Goal: Communication & Community: Answer question/provide support

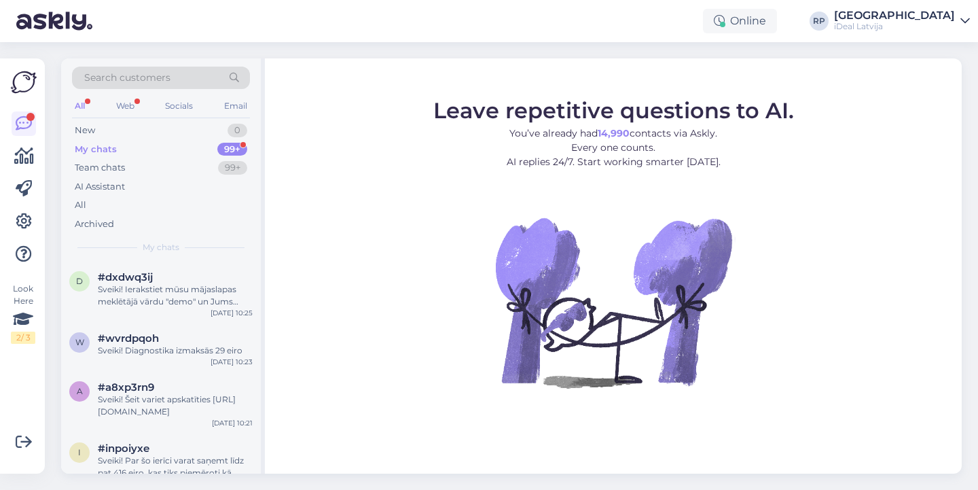
click at [236, 154] on div "99+" at bounding box center [232, 150] width 30 height 14
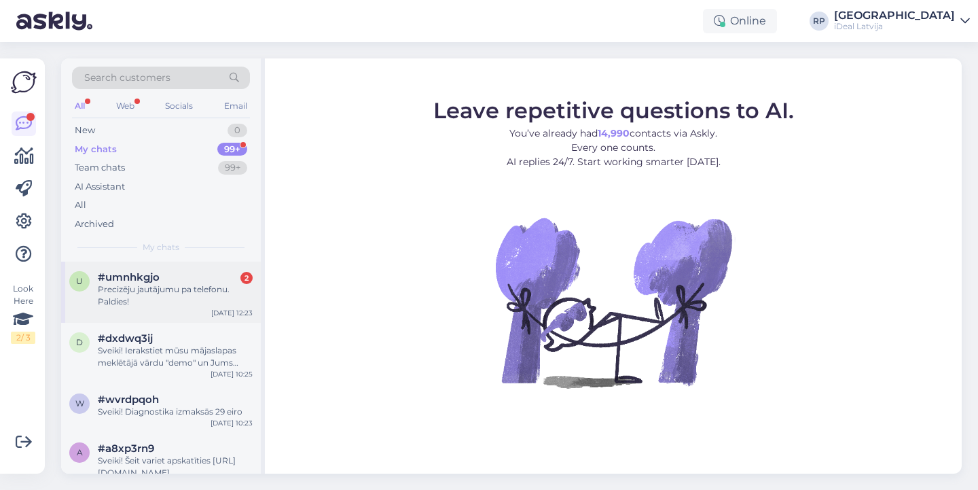
click at [204, 289] on div "Precizēju jautājumu pa telefonu. Paldies!" at bounding box center [175, 295] width 155 height 24
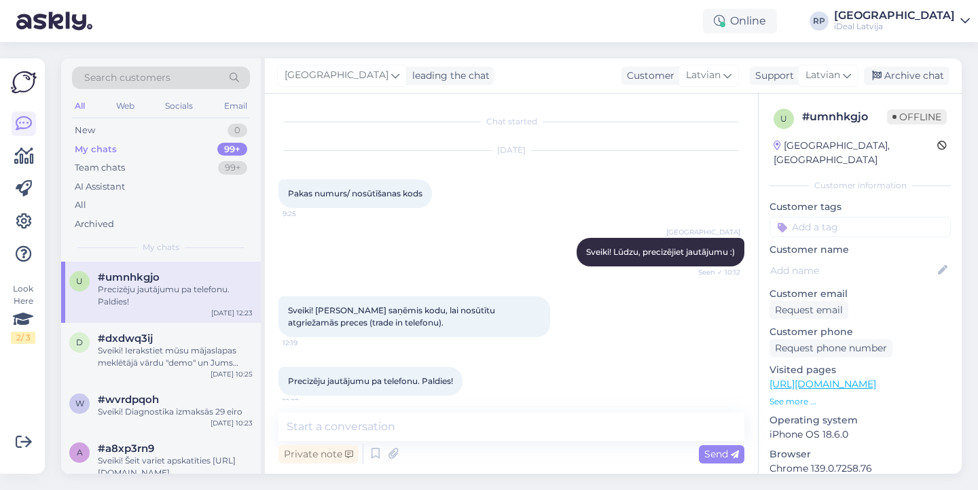
scroll to position [10, 0]
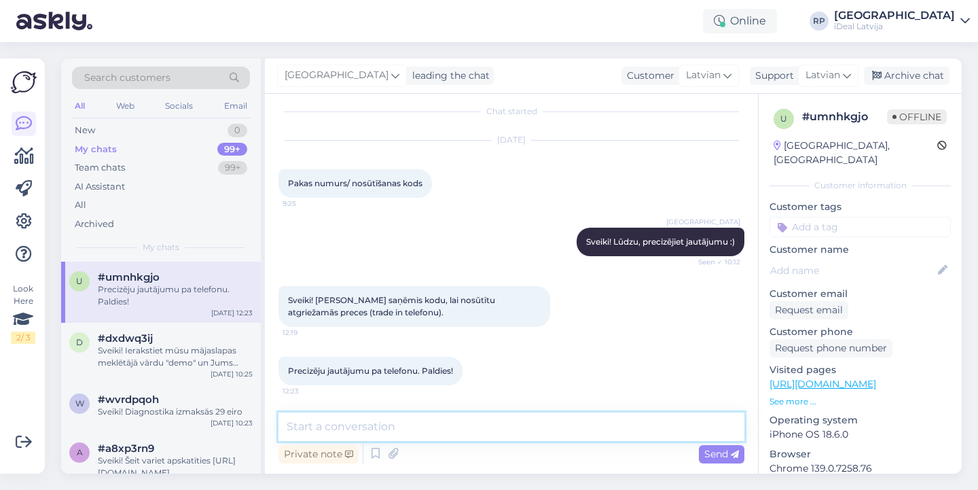
click at [432, 425] on textarea at bounding box center [512, 426] width 466 height 29
type textarea "Kāds ir Jūsu pasūtījuma nummurs?"
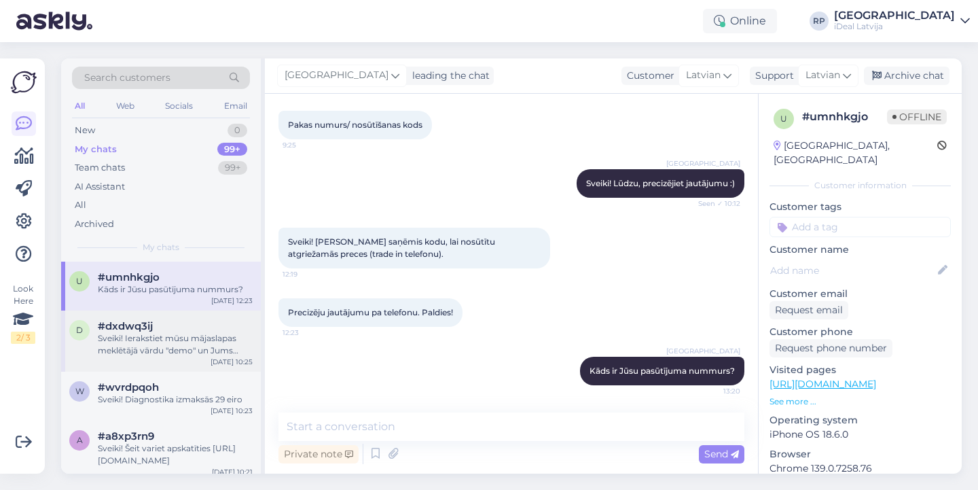
click at [187, 357] on div "d #dxdwq3ij Sveiki! Ierakstiet mūsu mājaslapas meklētājā vārdu "demo" un Jums a…" at bounding box center [161, 341] width 200 height 61
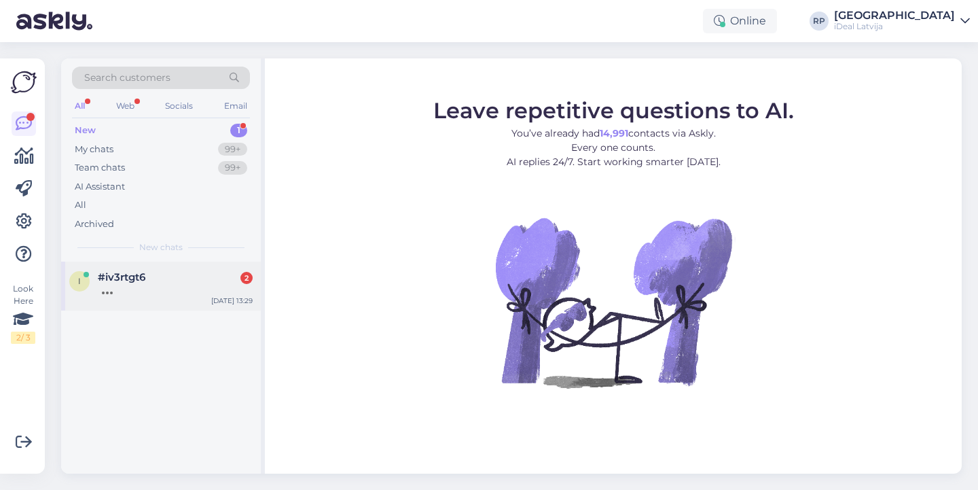
click at [152, 287] on div at bounding box center [175, 289] width 155 height 12
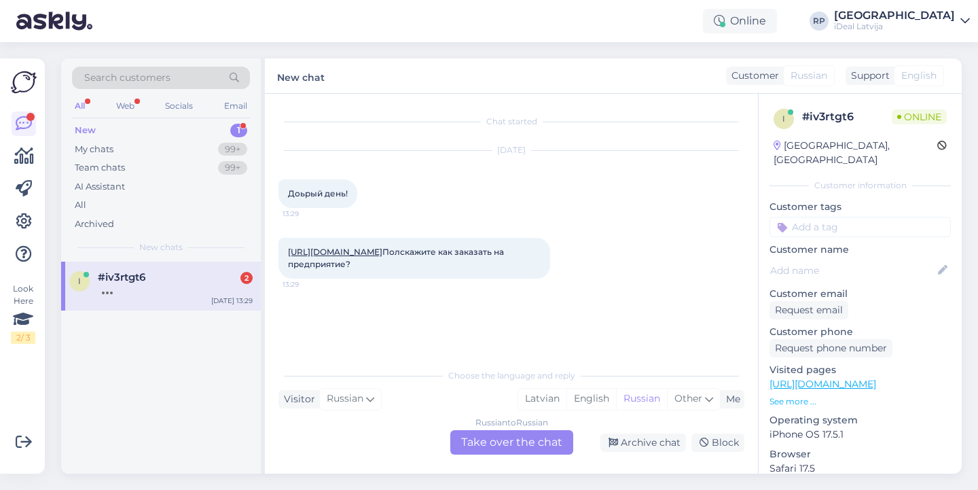
click at [505, 445] on div "Russian to Russian Take over the chat" at bounding box center [511, 442] width 123 height 24
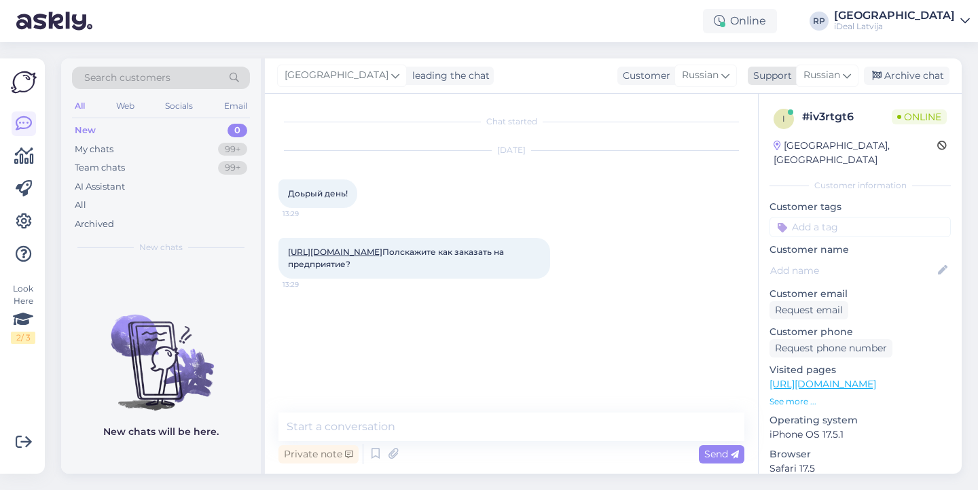
click at [844, 75] on icon at bounding box center [847, 75] width 8 height 15
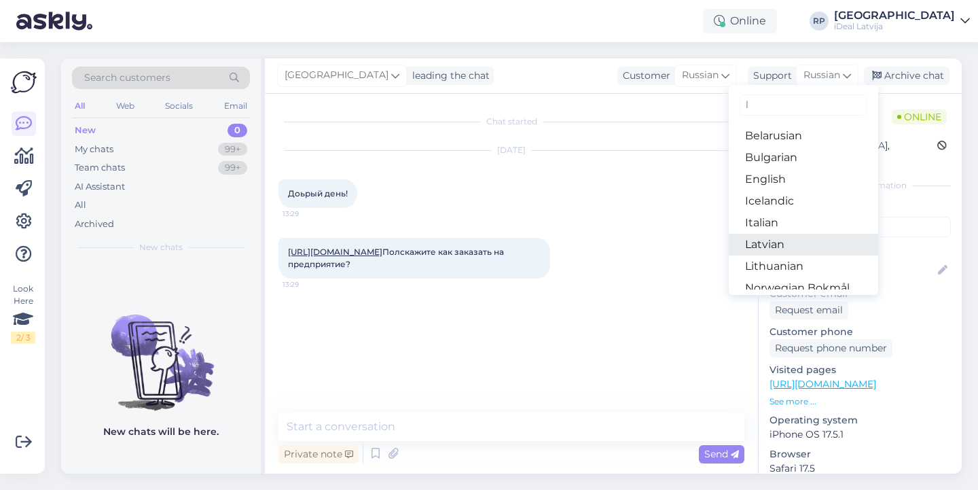
type input "l"
click at [743, 243] on link "Latvian" at bounding box center [803, 245] width 149 height 22
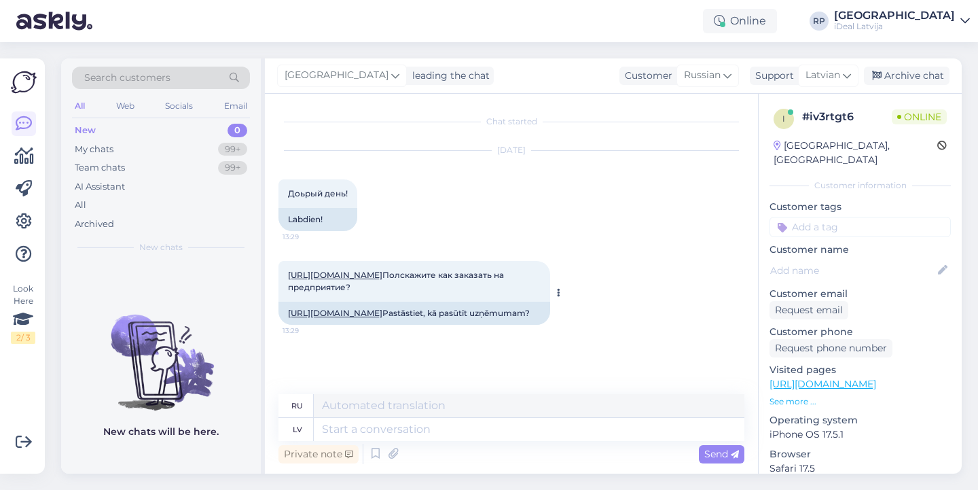
scroll to position [19, 0]
click at [383, 318] on link "[URL][DOMAIN_NAME]" at bounding box center [335, 313] width 94 height 10
click at [442, 423] on textarea at bounding box center [529, 429] width 431 height 23
type textarea "Sv"
type textarea "Солнце"
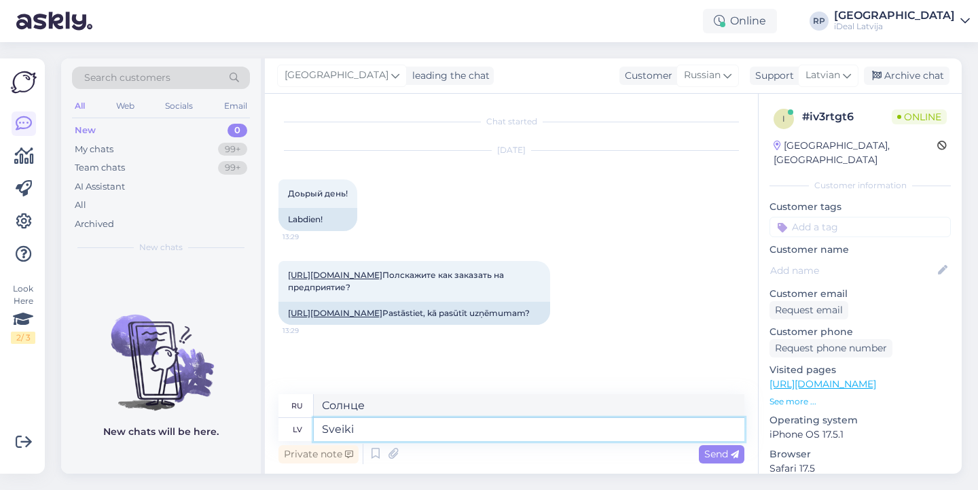
type textarea "Sveiki!"
type textarea "Привет"
type textarea "Sveiki!"
type textarea "Привет!"
type textarea "Sveiki! Uzraksties"
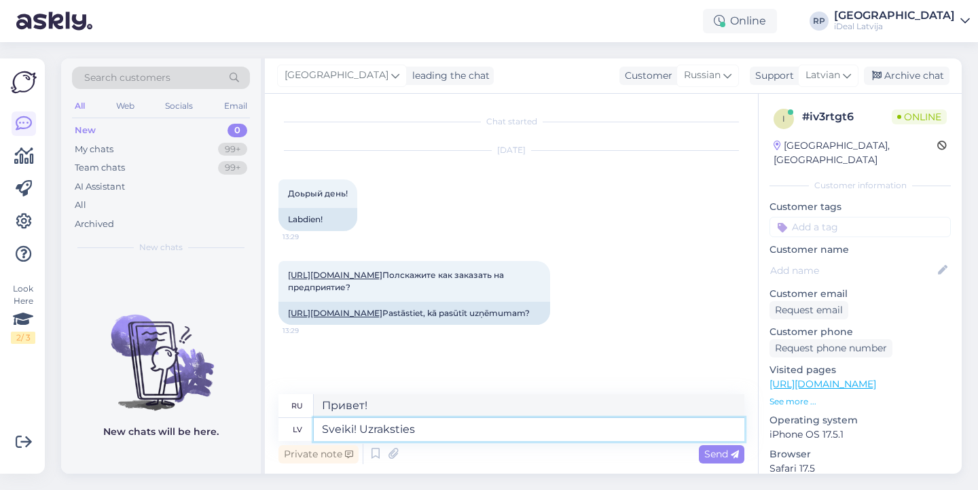
type textarea "Привет! Напишите нам."
type textarea "Sveiki! Uzraksties uzņēmuma"
type textarea "Здравствуйте! Напишите в компанию."
type textarea "Sveiki! Uzraksties uzņēmuma n"
type textarea "Здравствуйте! Напишите в компанию"
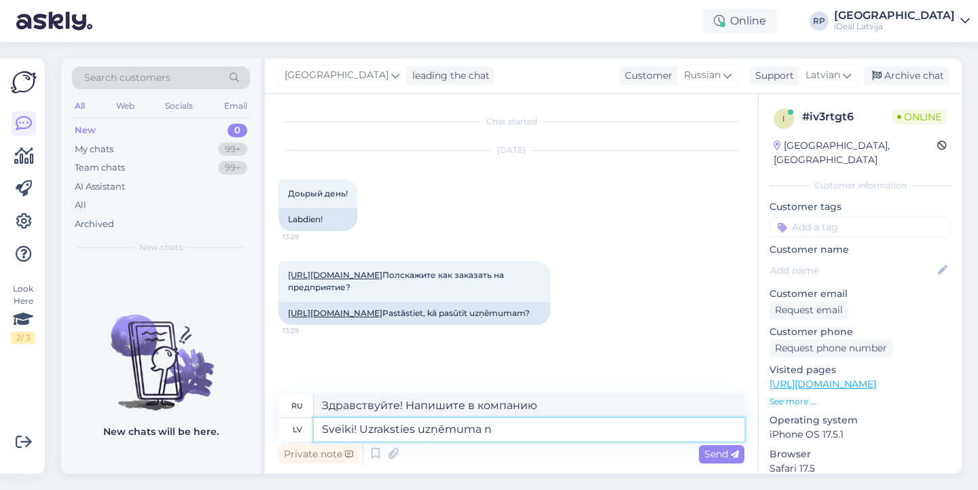
type textarea "Sveiki! Uzraksties uzņēmuma"
type textarea "Здравствуйте! Напишите в компанию."
type textarea "Sveiki! Uzraksties uzņēmuma rekvizītus,"
type textarea "Здравствуйте! Напишите данные вашей компании."
type textarea "Sveiki! Uzraksties uzņēmuma rekvizītus, es"
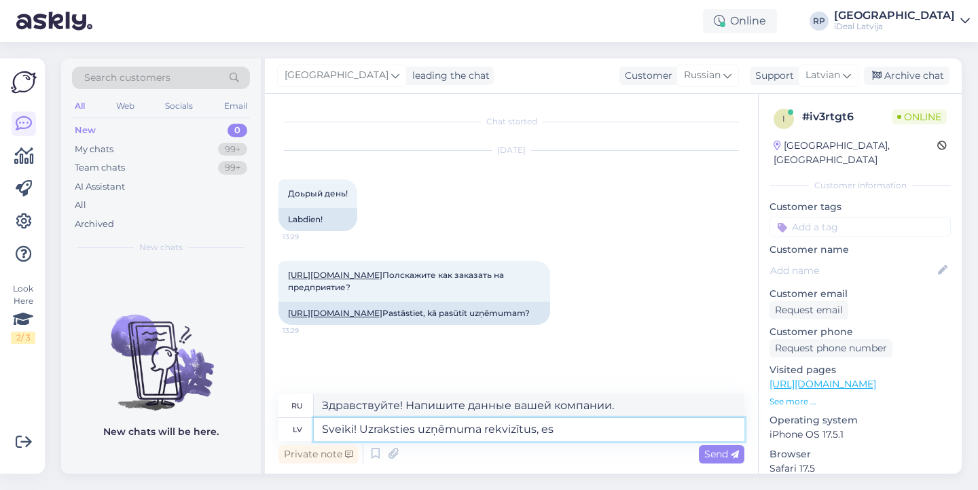
type textarea "Здравствуйте! Напишите данные компании, я"
type textarea "Sveiki! Uzraksties uzņēmuma rekvizītus, es uztaisīšu"
type textarea "Здравствуйте! Напишите данные вашей компании, я сделаю."
type textarea "Sveiki! Uzraksties uzņēmuma rekvizītus, es uztaisīšu pavadzīmi m"
type textarea "Здравствуйте! Напишите данные вашей компании, я сделаю накладную."
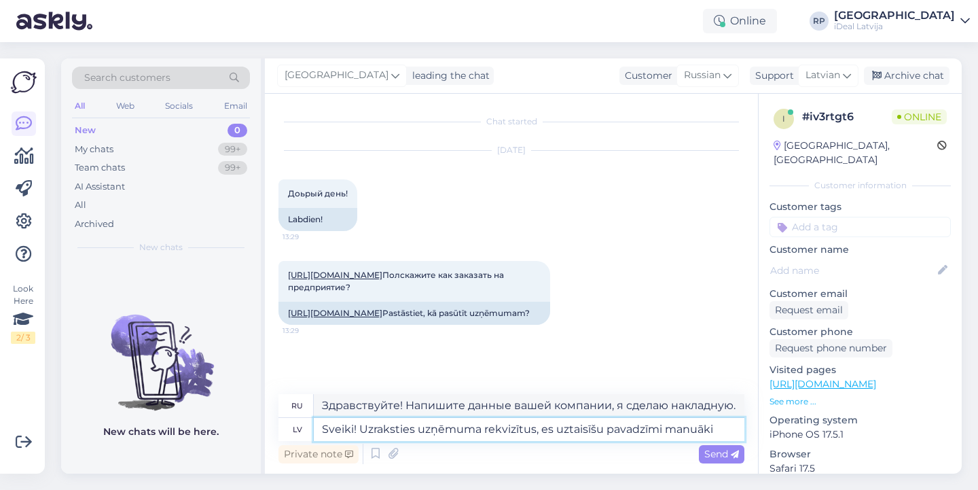
type textarea "Sveiki! Uzraksties uzņēmuma rekvizītus, es uztaisīšu pavadzīmi manuāki"
type textarea "Здравствуйте! Напишите данные вашей компании, я сам составлю товарную накладную."
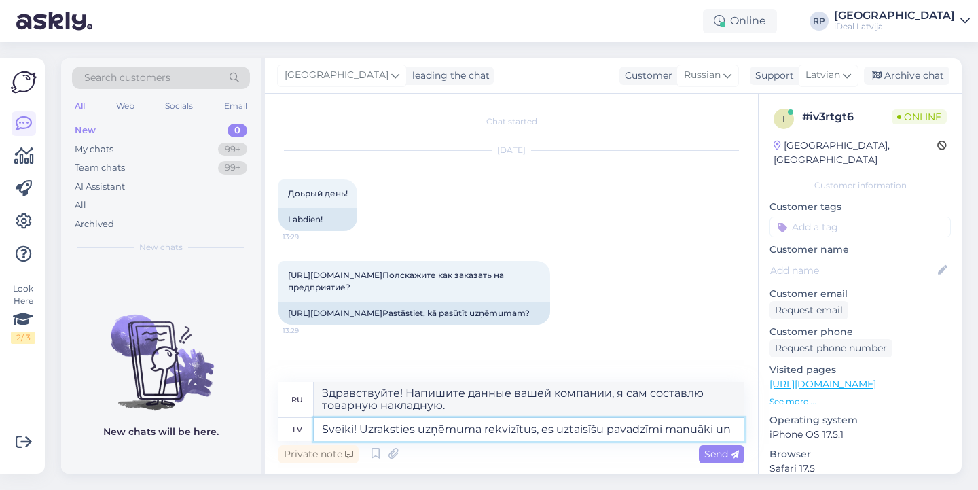
type textarea "Sveiki! Uzraksties uzņēmuma rekvizītus, es uztaisīšu pavadzīmi manuāki un n"
type textarea "Здравствуйте! Напишите данные вашей компании, я сам составлю накладную и"
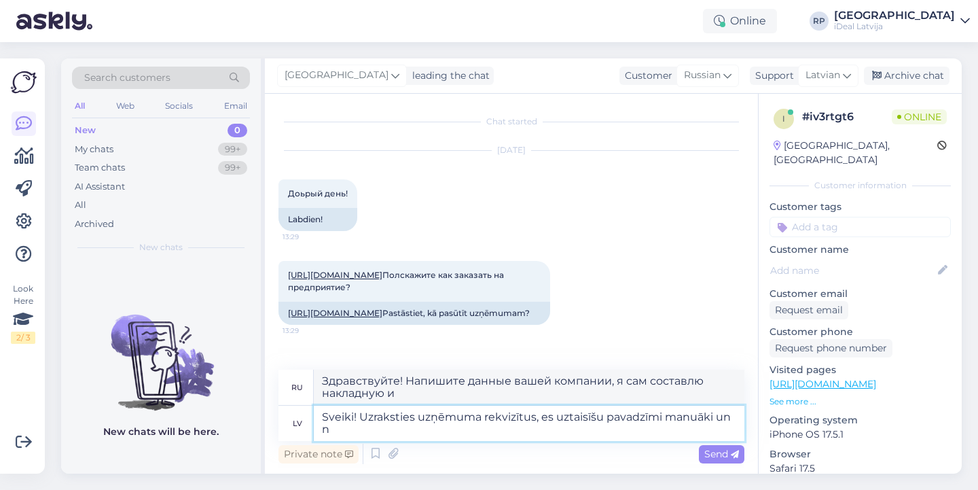
type textarea "Sveiki! Uzraksties uzņēmuma rekvizītus, es uztaisīšu pavadzīmi manuāki un"
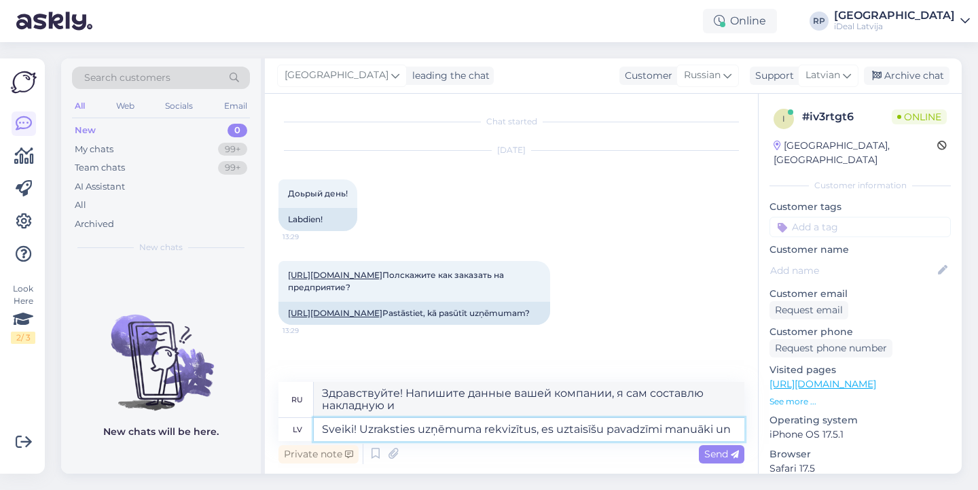
type textarea "Здравствуйте! Напишите данные вашей компании, я сам составлю товарную накладную…"
click at [412, 431] on textarea "Sveiki! Uzraksties uzņēmuma rekvizītus, es uztaisīšu pavadzīmi manuāki un" at bounding box center [529, 429] width 431 height 23
type textarea "Sveiki! Uzrakstiet uzņēmuma rekvizītus, es uztaisīšu pavadzīmi manuāki un"
type textarea "Здравствуйте! Напишите данные вашей компании, я сам составлю накладную и"
click at [689, 427] on textarea "Sveiki! Uzrakstiet uzņēmuma rekvizītus, es uztaisīšu pavadzīmi manuāki un" at bounding box center [529, 429] width 431 height 23
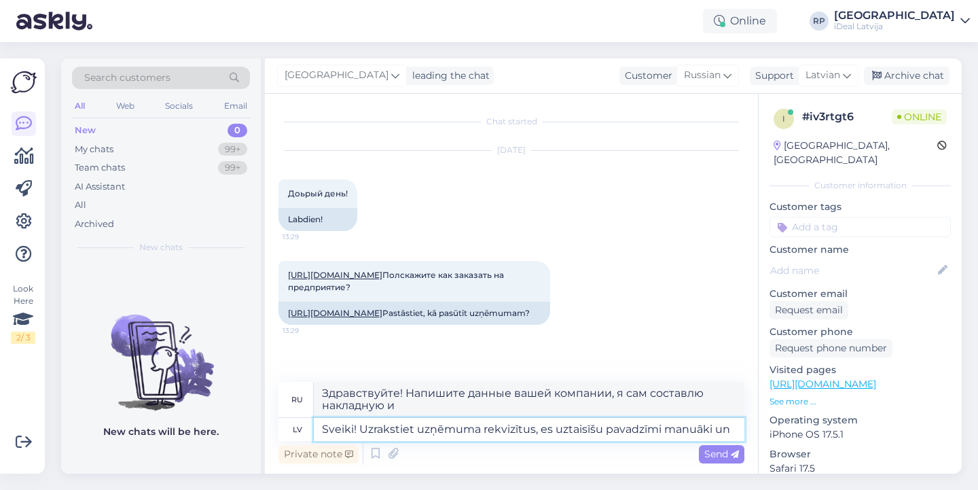
click at [706, 427] on textarea "Sveiki! Uzrakstiet uzņēmuma rekvizītus, es uztaisīšu pavadzīmi manuāki un" at bounding box center [529, 429] width 431 height 23
type textarea "Sveiki! Uzrakstiet uzņēmuma rekvizītus, es uztaisīšu pavadzīmi manuāli un"
type textarea "Здравствуйте! Напишите данные вашей компании, я вручную составлю накладную и"
click at [742, 440] on textarea "Sveiki! Uzrakstiet uzņēmuma rekvizītus, es uztaisīšu pavadzīmi manuāli un" at bounding box center [529, 429] width 431 height 23
click at [544, 427] on textarea "Sveiki! Uzrakstiet uzņēmuma rekvizītus, es uztaisīšu pavadzīmi manuāli un" at bounding box center [529, 429] width 431 height 23
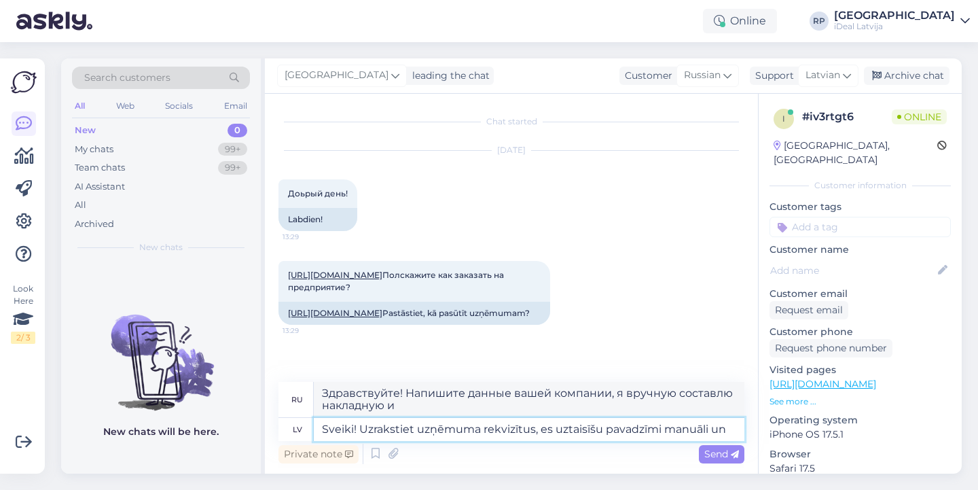
click at [544, 427] on textarea "Sveiki! Uzrakstiet uzņēmuma rekvizītus, es uztaisīšu pavadzīmi manuāli un" at bounding box center [529, 429] width 431 height 23
type textarea "Sveiki! Uzrakstiet uzņēmuma rekvizītus, uztaisīšu pavadzīmi manuāli un"
type textarea "Здравствуйте! Напишите данные вашей компании, я вручную составлю транспортную н…"
click at [716, 435] on textarea "Sveiki! Uzrakstiet uzņēmuma rekvizītus, uztaisīšu pavadzīmi manuāli un" at bounding box center [529, 429] width 431 height 23
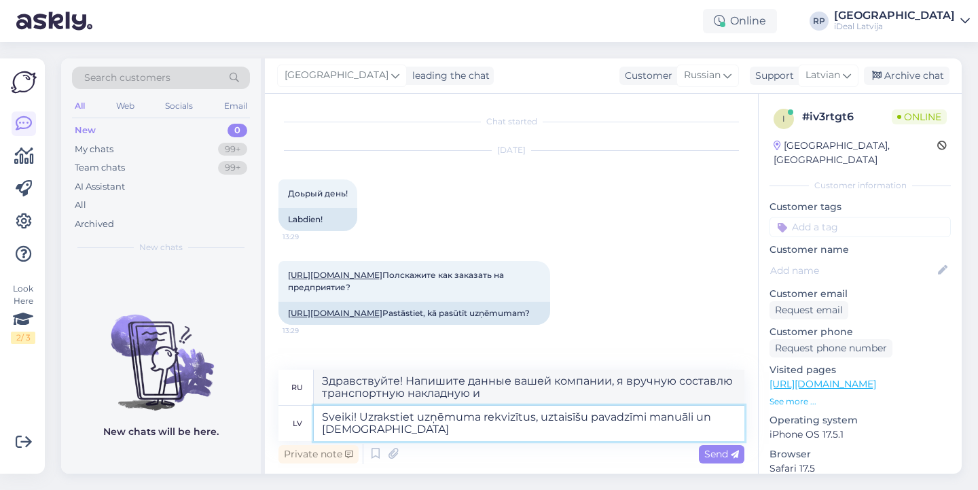
type textarea "Sveiki! Uzrakstiet uzņēmuma rekvizītus, uztaisīšu pavadzīmi manuāli un nosūtīšu…"
type textarea "Здравствуйте! Напишите данные вашей компании, я вручную оформлю товарную наклад…"
type textarea "Sveiki! Uzrakstiet uzņēmuma rekvizītus, uztaisīšu pavadzīmi manuāli un nosūtīšu…"
type textarea "Здравствуйте! Напишите данные вашей компании, я вручную оформлю товарную наклад…"
type textarea "Sveiki! Uzrakstiet uzņēmuma rekvizītus, uztaisīšu pavadzīmi manuāli un [DEMOGRA…"
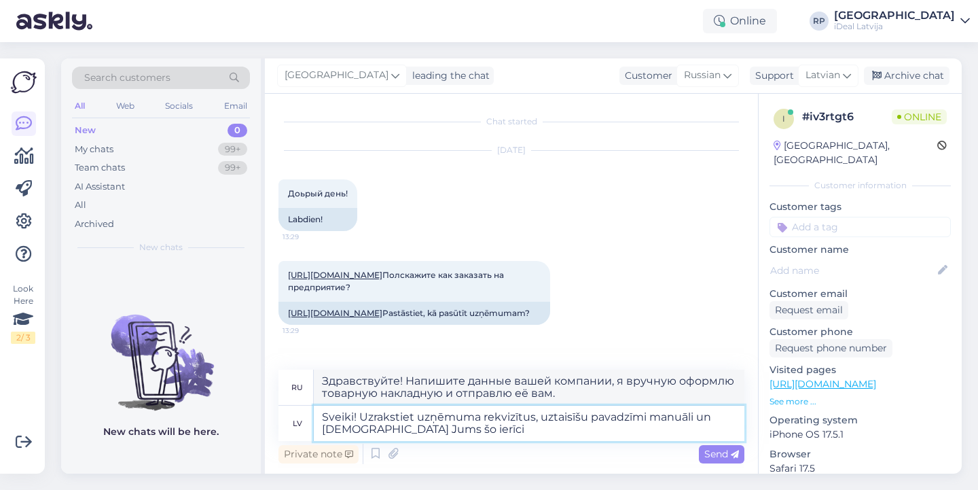
type textarea "Здравствуйте! Напишите данные вашей компании, я вручную оформлю накладную и отп…"
drag, startPoint x: 589, startPoint y: 418, endPoint x: 644, endPoint y: 417, distance: 55.0
click at [644, 417] on textarea "Sveiki! Uzrakstiet uzņēmuma rekvizītus, uztaisīšu pavadzīmi manuāli un [DEMOGRA…" at bounding box center [529, 423] width 431 height 35
type textarea "Sveiki! Uzrakstiet uzņēmuma rekvizītus, uztaisīšu pasūtījumu manuāli un nosūtīš…"
type textarea "Здравствуйте! Напишите данные вашей компании, я оформлю заказ вручную и отправл…"
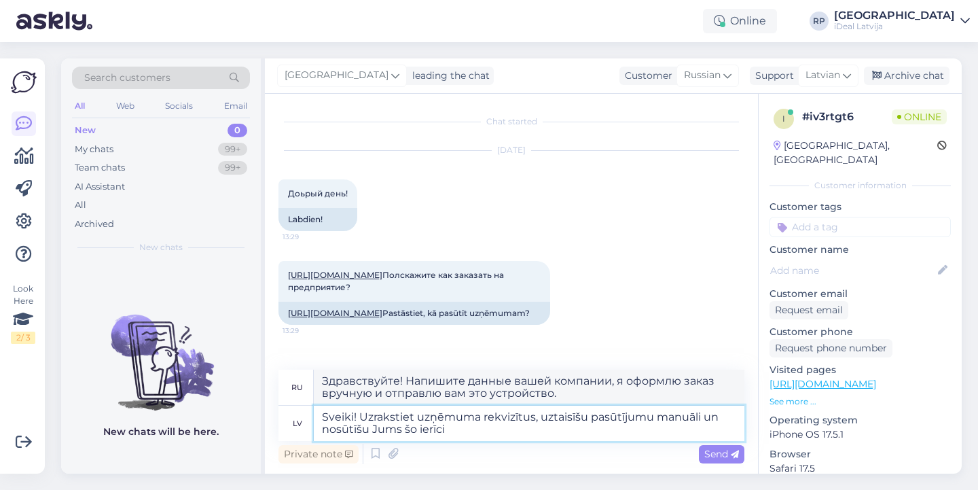
click at [556, 436] on textarea "Sveiki! Uzrakstiet uzņēmuma rekvizītus, uztaisīšu pasūtījumu manuāli un nosūtīš…" at bounding box center [529, 423] width 431 height 35
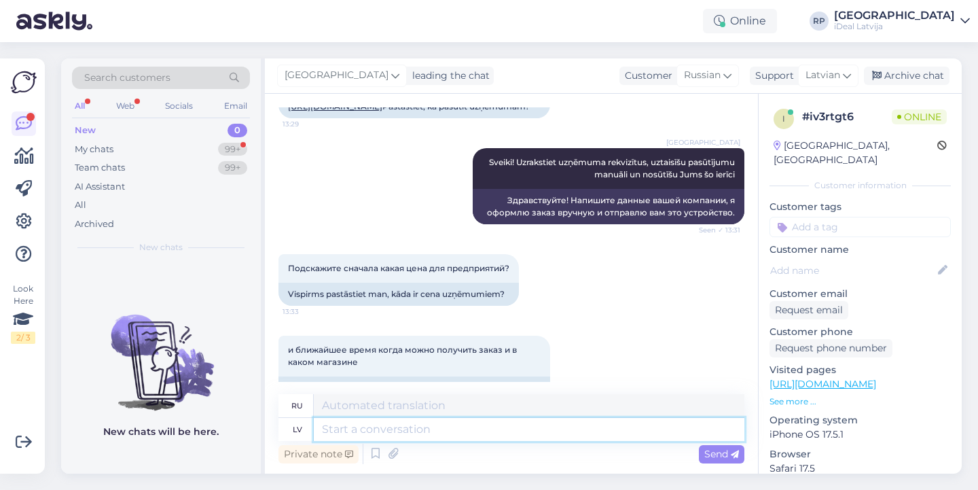
scroll to position [313, 0]
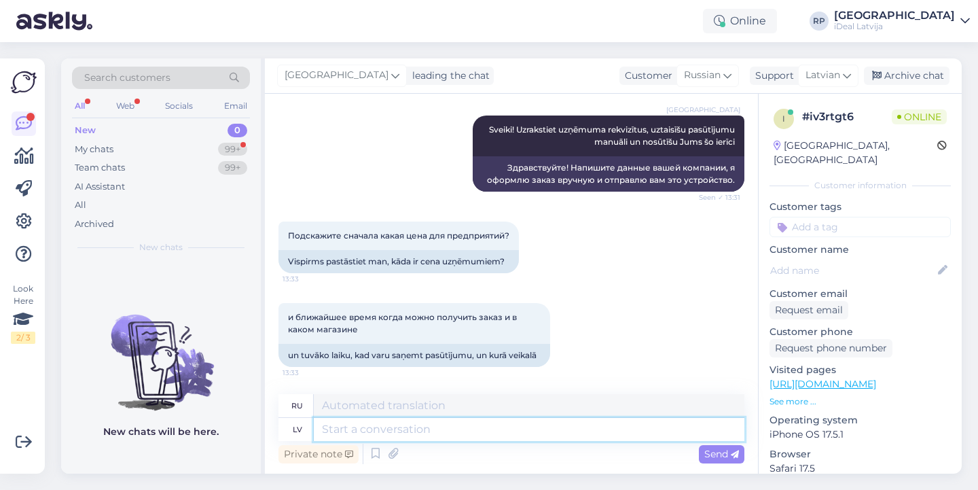
type textarea "B"
type textarea "Ar"
type textarea "С"
type textarea "Ar PVN"
type textarea "С НДС"
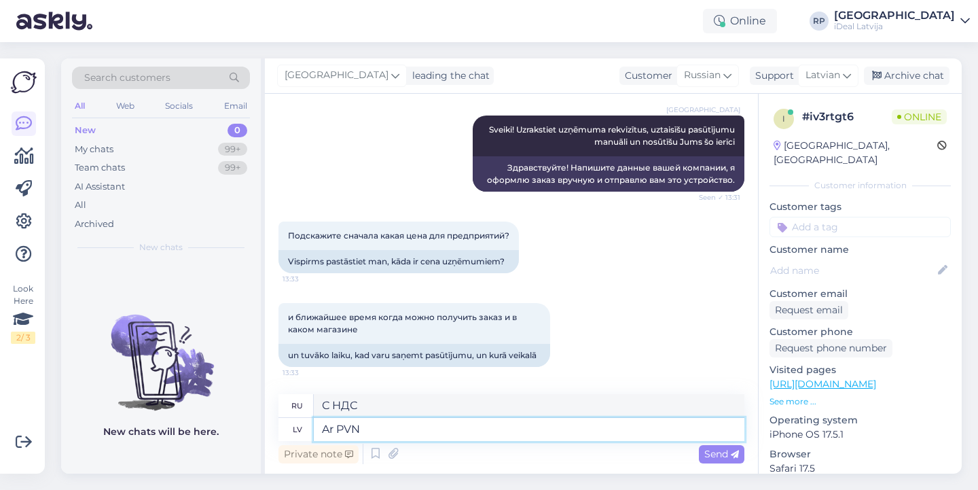
paste textarea "3802.45"
type textarea "Ar PVN 3802.45, un"
type textarea "С НДС 3802.45,"
type textarea "Ar PVN 3802.45, un b"
type textarea "С НДС 3802.45, и"
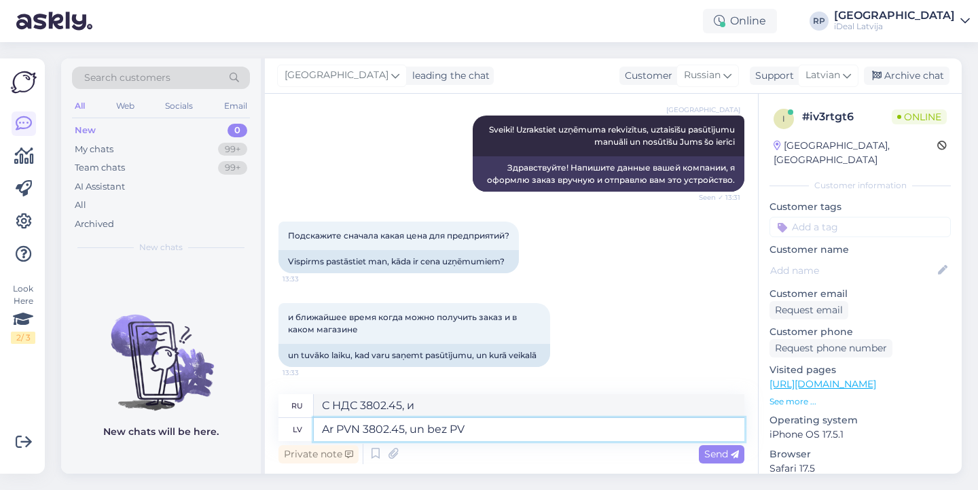
type textarea "Ar PVN 3802.45, un bez PVN"
type textarea "С НДС 3802.45, без НДС"
type textarea "Ar PVN 3802.45, un bez PVN ja"
type textarea "С НДС 3802.45, и без НДС если"
type textarea "Ar PVN 3802.45, un bez PVN ja firmā i"
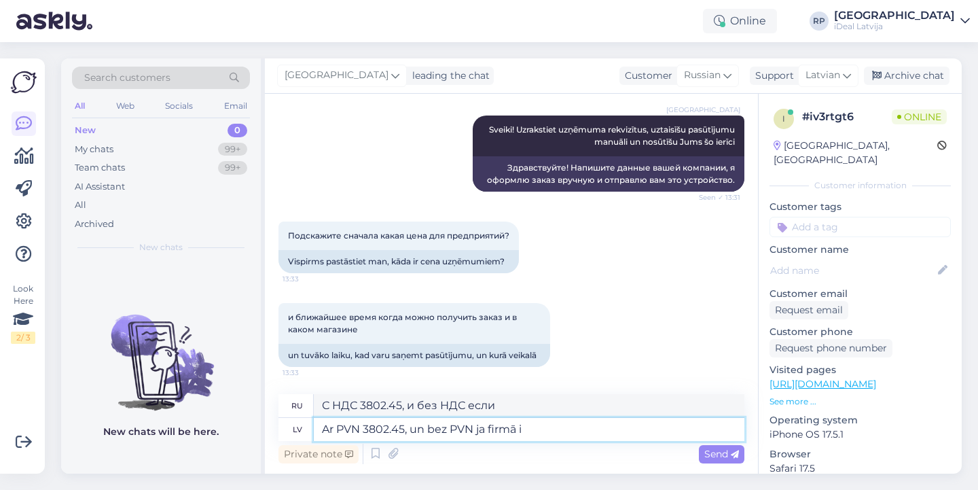
type textarea "С НДС 3802.45, а без НДС, если в компании"
type textarea "Ar PVN 3802.45, un bez PVN ja firmā ir u"
type textarea "С НДС 3802.45, и без НДС, если у компании есть"
type textarea "Ar PVN 3802.45, un bez PVN ja firmā ir PVN"
type textarea "С НДС 3802.45, и без НДС, если у компании есть НДС"
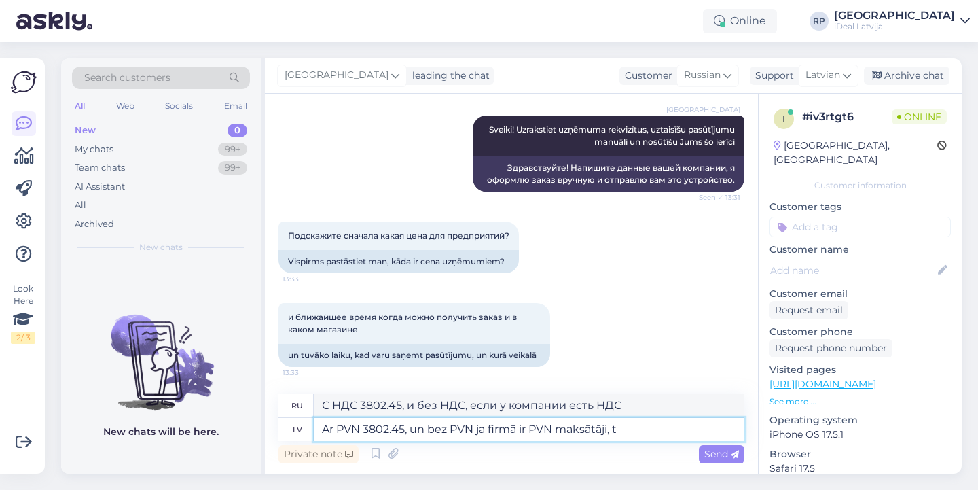
type textarea "Ar PVN 3802.45, un bez PVN ja firmā ir PVN maksātāji, ta"
type textarea "С НДС 3802.45, а также без НДС, если у компании есть плательщики НДС,"
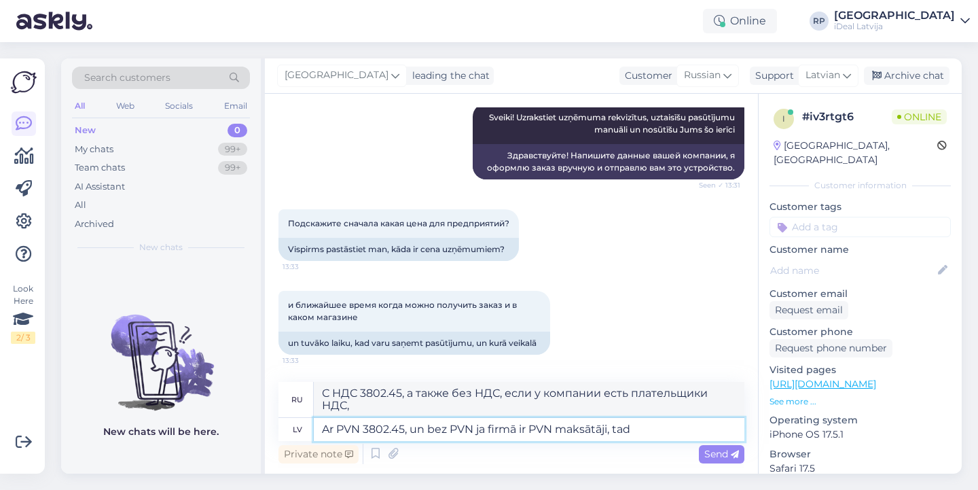
type textarea "Ar PVN 3802.45, un bez PVN ja firmā ir PVN maksātāji, tad"
type textarea "С НДС 3802.45, а без НДС если в компании есть плательщики НДС, то"
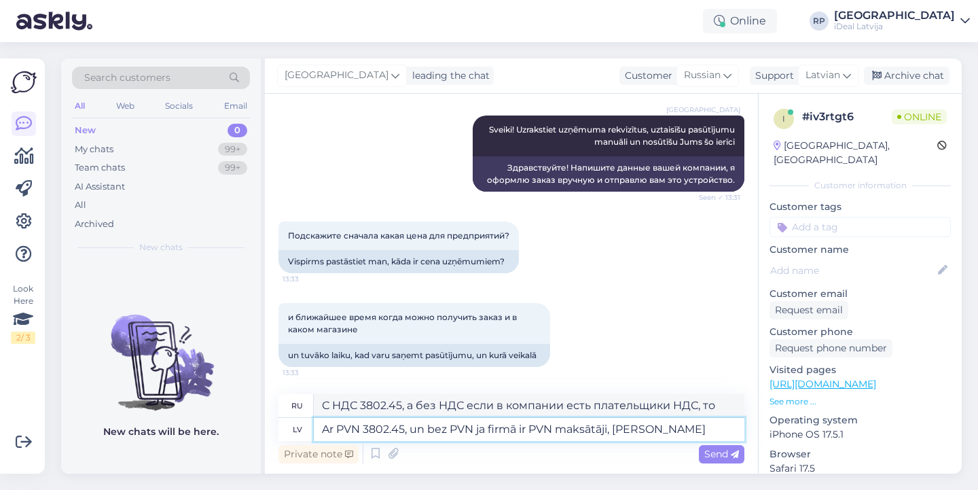
type textarea "Ar PVN 3802.45, un bez PVN ja firmā ir PVN maksātāji, [PERSON_NAME]"
type textarea "С НДС 3802.45, а без НДС, если у компании есть плательщики НДС, то цена"
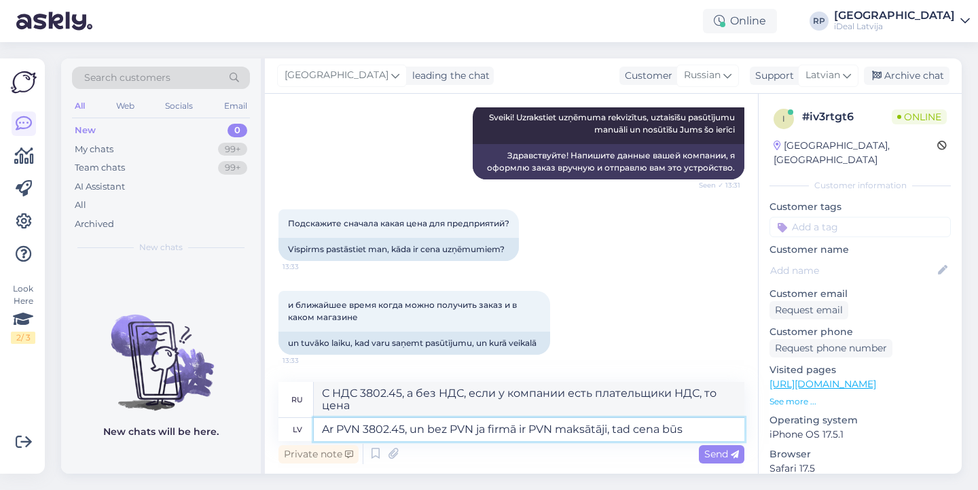
type textarea "Ar PVN 3802.45, un bez PVN ja firmā ir PVN maksātāji, tad cena būs"
type textarea "С НДС 3802.45, а без НДС если у компании есть плательщики НДС, то цена составит"
paste textarea "3143.12"
type textarea "Ar PVN 3802.45, un bez PVN ja firmā ir PVN maksātāji, tad cena būs 3143.12"
type textarea "С НДС 3802.45, а без НДС, если у компании есть плательщики НДС, то цена состави…"
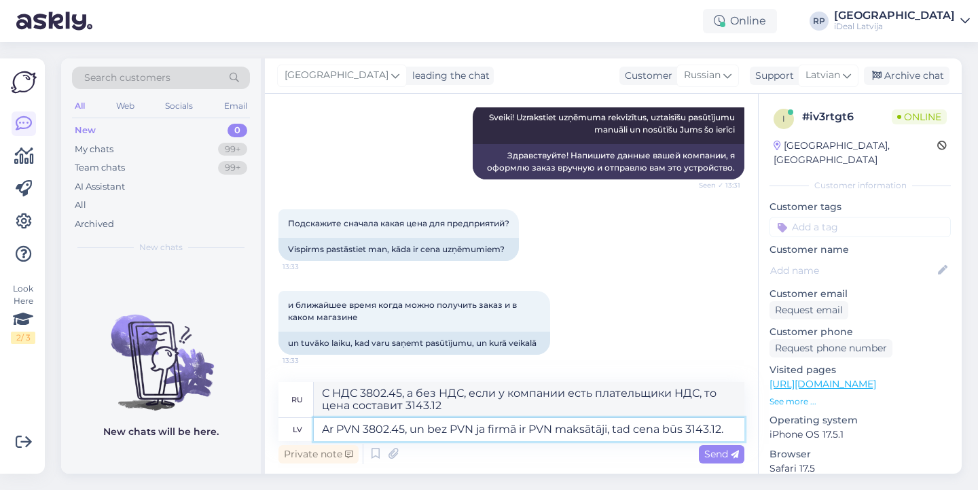
type textarea "Ar PVN 3802.45, un bez PVN ja firmā ir PVN maksātāji, tad cena būs 3143.12."
type textarea "С НДС 3802.45, а без НДС, если у компании есть плательщики НДС, то цена состави…"
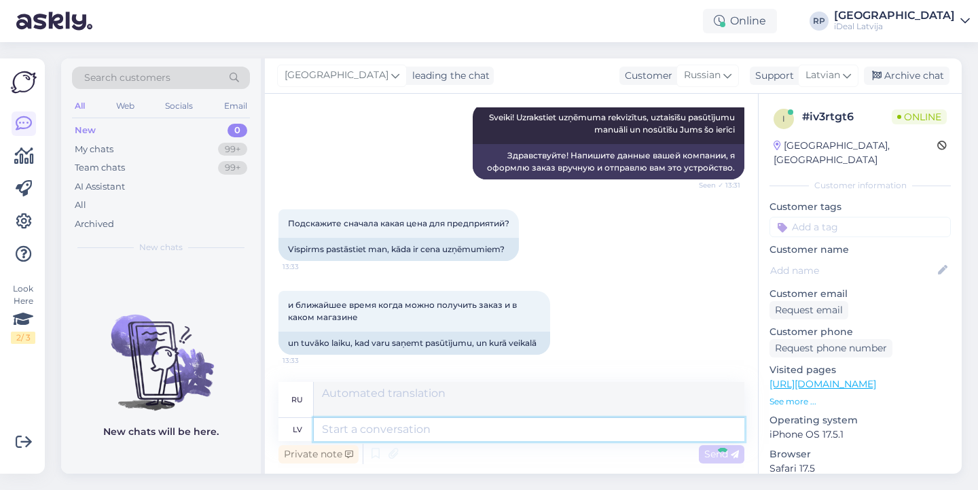
scroll to position [419, 0]
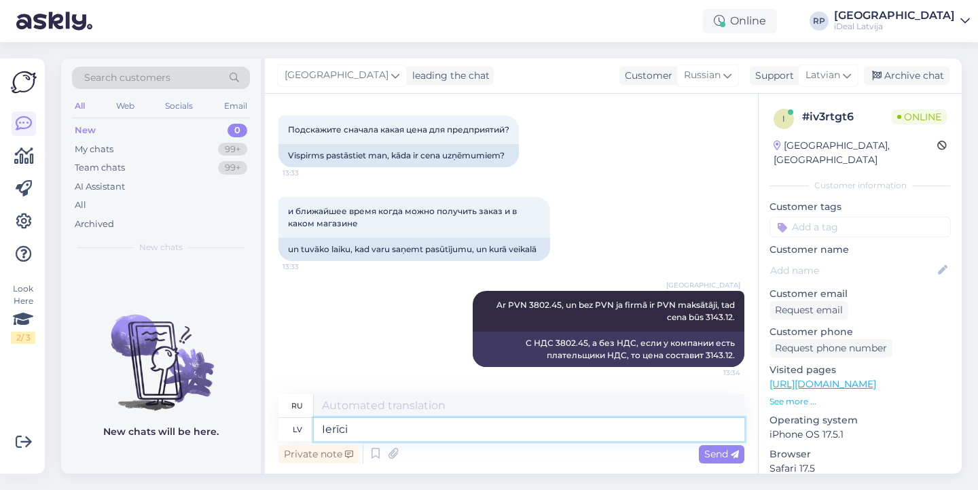
type textarea "Ierīci"
type textarea "Устройство"
type textarea "Ierīci var"
type textarea "Устройство может"
type textarea "Ierīci varēs i"
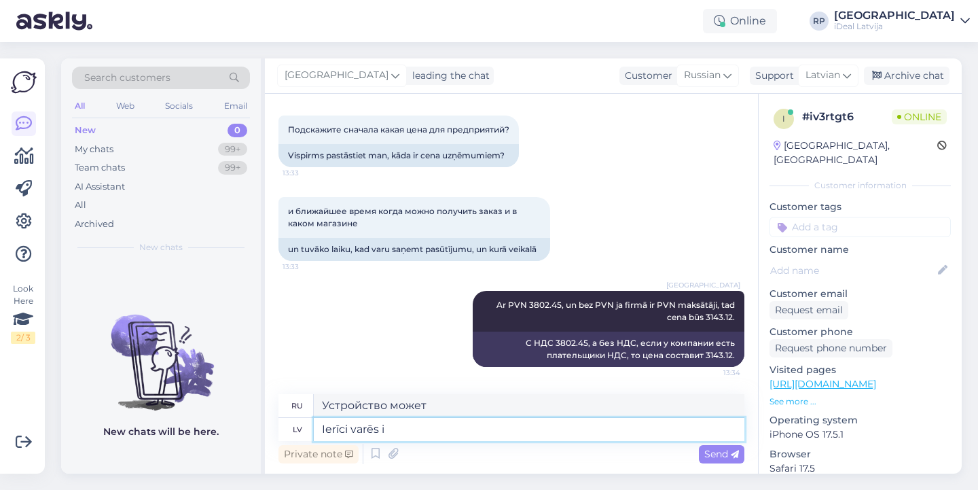
type textarea "Устройство сможет"
type textarea "Ierīci varēs izņemt"
type textarea "Устройство можно будет удалить."
type textarea "Ierīci varēs izņemt [GEOGRAPHIC_DATA]"
type textarea "Устройство можно будет удалить Новое"
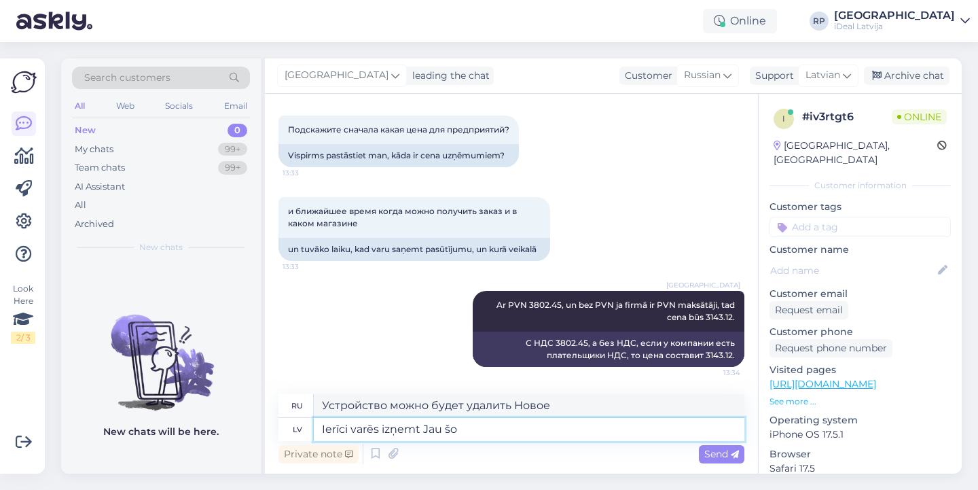
type textarea "Ierīci varēs izņemt Jau šod"
type textarea "Теперь устройство можно снять."
type textarea "Ierīci varēs izņemt Jau šodien va"
type textarea "Устройство будет готово к удалению сегодня."
type textarea "Ierīci varēs izņemt Jau šodien vakar pusē"
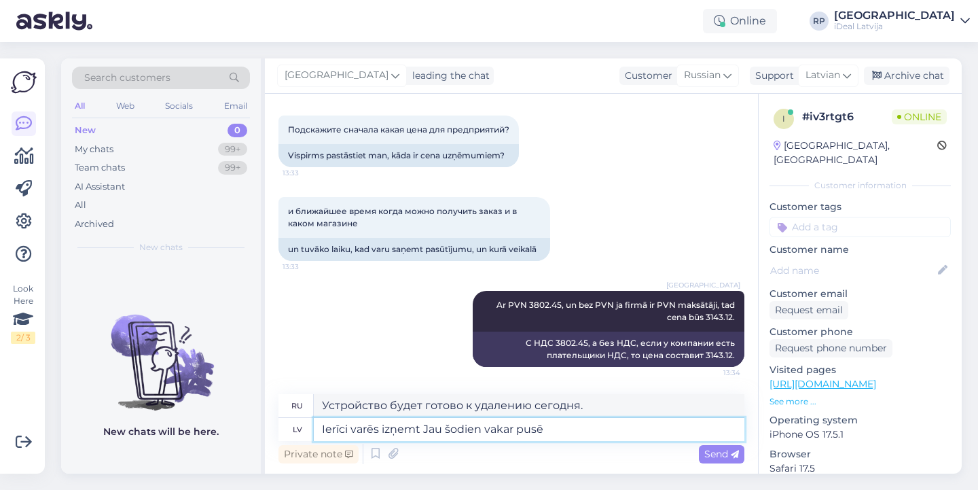
type textarea "Устройство можно будет забрать сегодня в полдень."
type textarea "Ierīci varēs izņemt Jau šodien vakar"
type textarea "Устройство будет готово к удалению сегодня."
type textarea "Ierīci varēs izņemt Jau šodien vakarā"
type textarea "Устройство можно будет извлечь сегодня вечером."
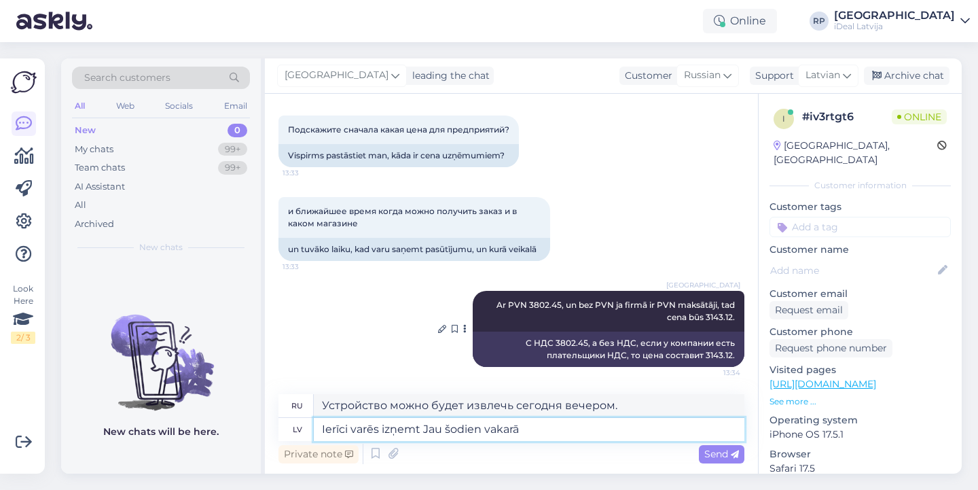
type textarea "Ierīci varēs izņemt Jau šodien vakarā v"
type textarea "Устройство можно будет забрать сегодня вечером."
type textarea "Ierīci varēs izņemt Jau šodien vakarā"
type textarea "Устройство можно будет извлечь сегодня вечером."
type textarea "Ierīci varēs izņemt Jau šodien vakarā C&C"
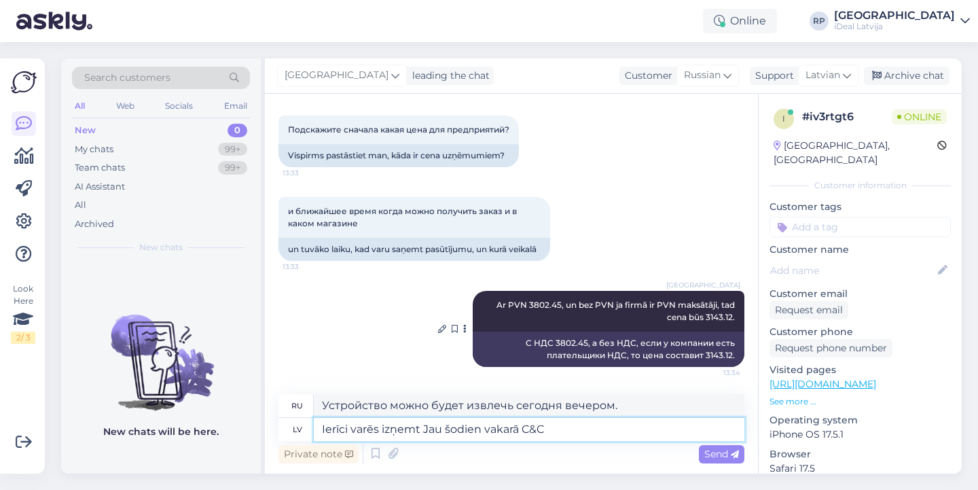
type textarea "Устройство будет готово к извлечению сегодня вечером в центре управления и конт…"
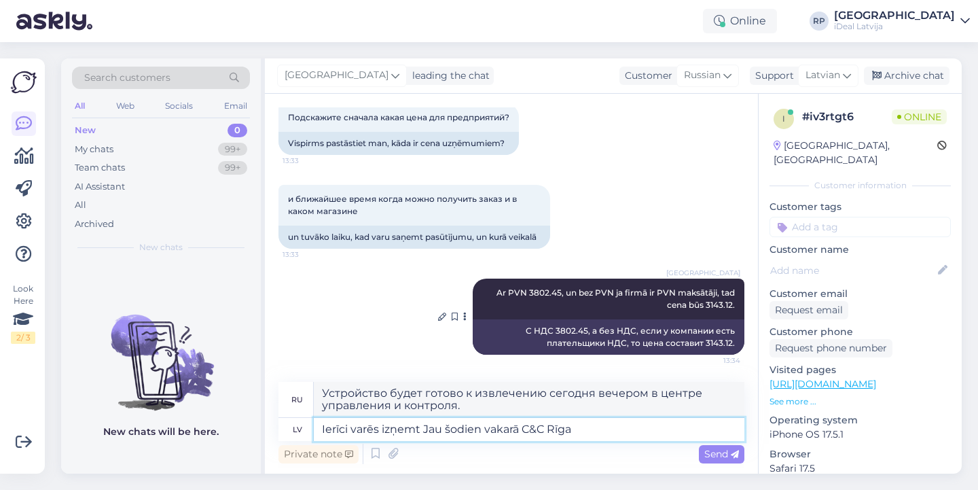
type textarea "Ierīci varēs izņemt Jau šodien vakarā C&C Rīga p"
type textarea "Устройство можно будет забрать сегодня вечером в [GEOGRAPHIC_DATA]."
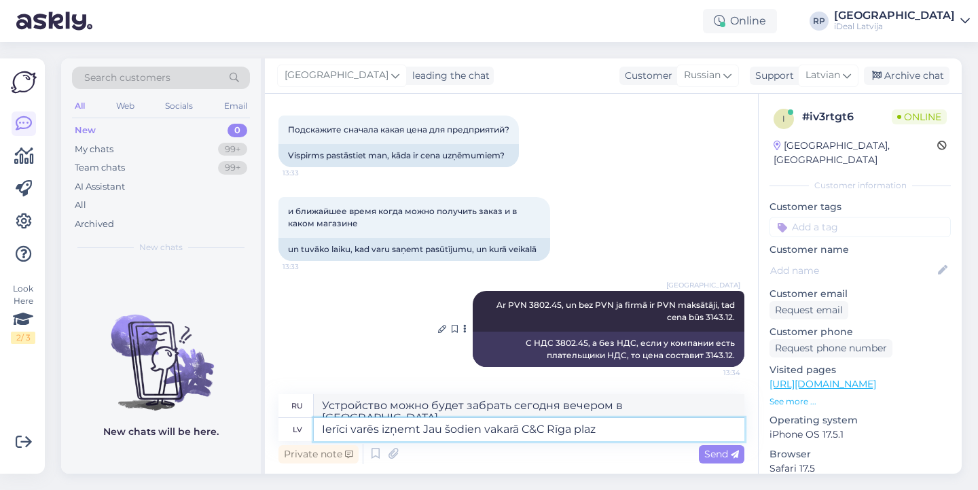
type textarea "Ierīci varēs izņemt Jau šodien vakarā C&C [GEOGRAPHIC_DATA]"
type textarea "Устройство можно будет забрать сегодня вечером в [GEOGRAPHIC_DATA]."
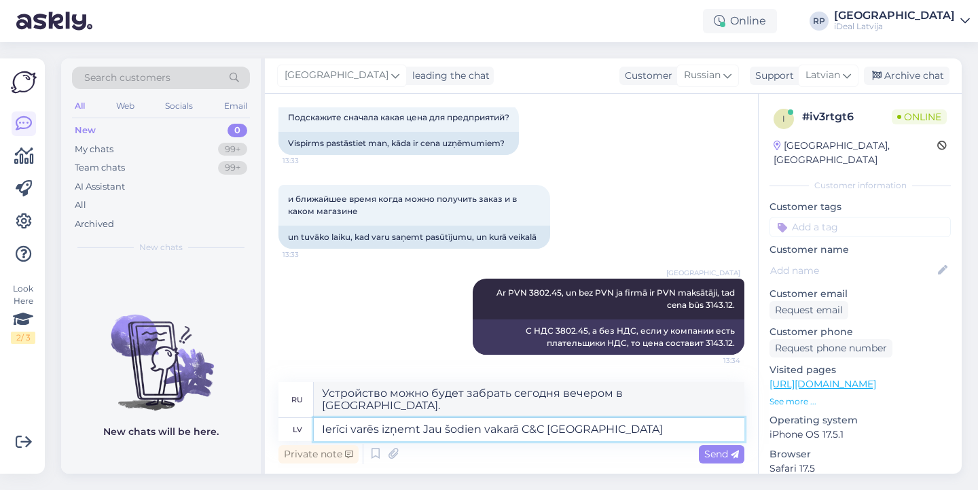
click at [650, 433] on textarea "Ierīci varēs izņemt Jau šodien vakarā C&C [GEOGRAPHIC_DATA]" at bounding box center [529, 429] width 431 height 23
type textarea "Ierīci varēs izņemt Jau šodien vakarā C&C [GEOGRAPHIC_DATA]"
type textarea "Устройство можно будет забрать сегодня вечером в [GEOGRAPHIC_DATA]."
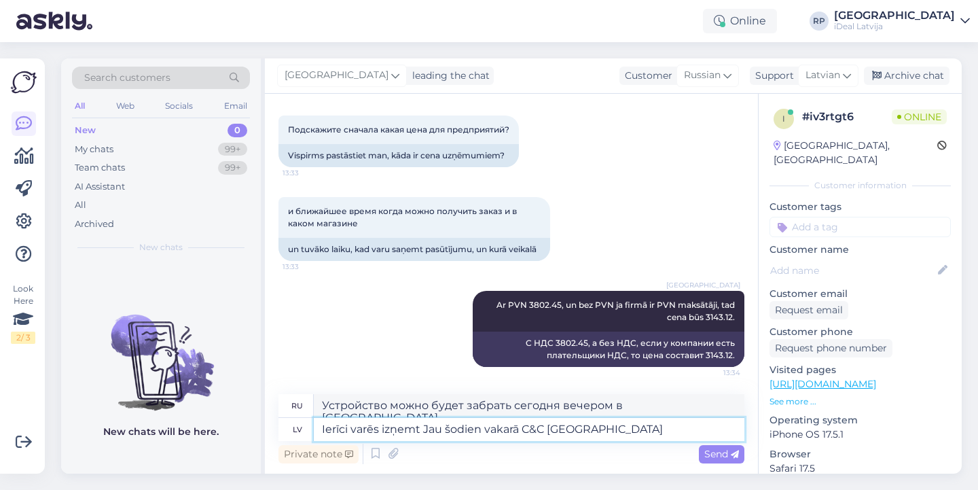
click at [380, 431] on textarea "Ierīci varēs izņemt Jau šodien vakarā C&C [GEOGRAPHIC_DATA]" at bounding box center [529, 429] width 431 height 23
type textarea "Ierīci varēsiet izņemt Jau šodien vakarā C&C [GEOGRAPHIC_DATA]"
type textarea "Забрать устройство можно будет сегодня вечером в [GEOGRAPHIC_DATA]."
click at [660, 442] on div "Private note Send" at bounding box center [512, 454] width 466 height 26
click at [667, 431] on textarea "Ierīci varēsiet izņemt Jau šodien vakarā C&C [GEOGRAPHIC_DATA]" at bounding box center [529, 429] width 431 height 23
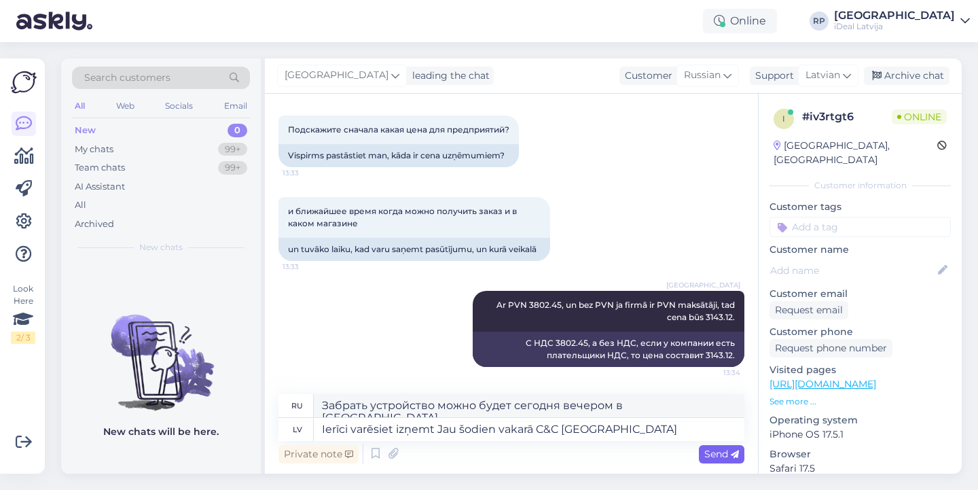
click at [736, 456] on icon at bounding box center [735, 454] width 8 height 8
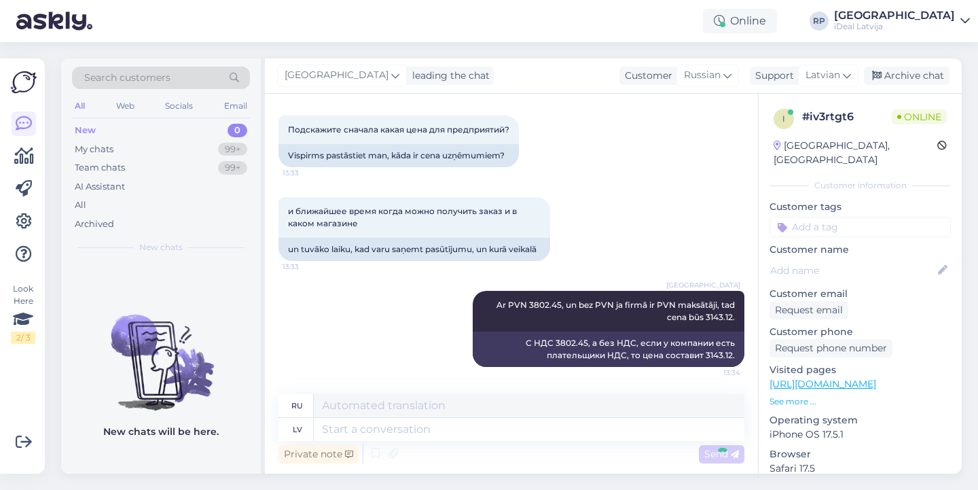
scroll to position [512, 0]
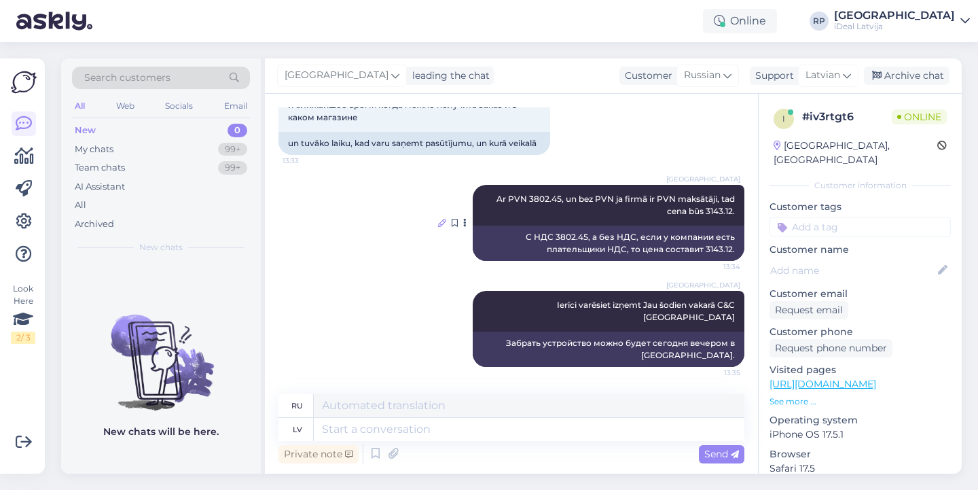
click at [438, 227] on icon at bounding box center [442, 223] width 8 height 8
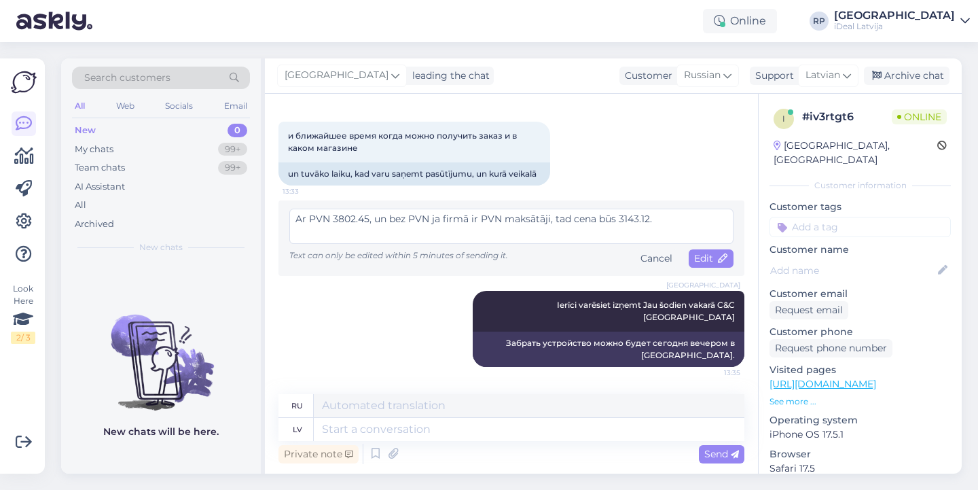
scroll to position [482, 0]
click at [466, 233] on textarea "Ar PVN 3802.45, un bez PVN ja firmā ir PVN maksātāji, tad cena būs 3143.12." at bounding box center [511, 226] width 444 height 35
type textarea "Ar PVN 3802.45, un bez PVN ja firma ir PVN maksātāji, tad cena būs 3143.12."
click at [699, 264] on span "Edit" at bounding box center [711, 258] width 34 height 12
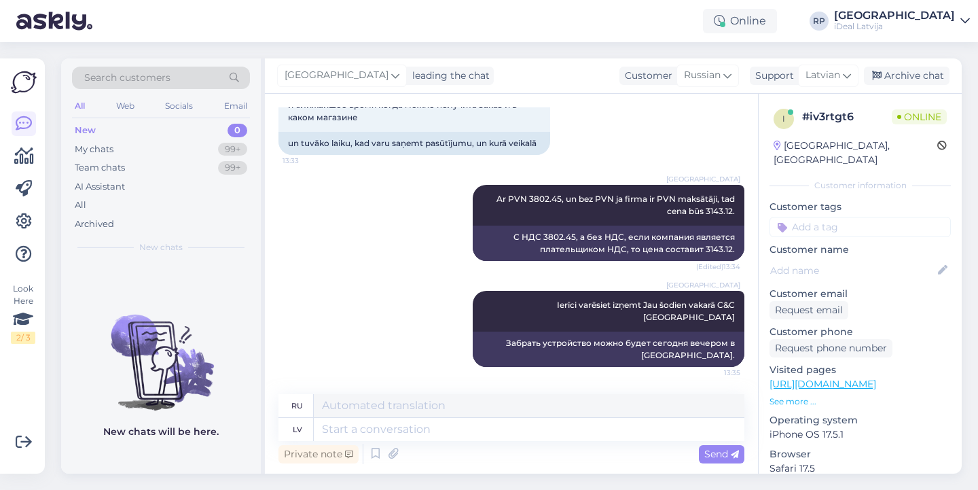
scroll to position [512, 0]
click at [438, 227] on icon at bounding box center [442, 223] width 8 height 8
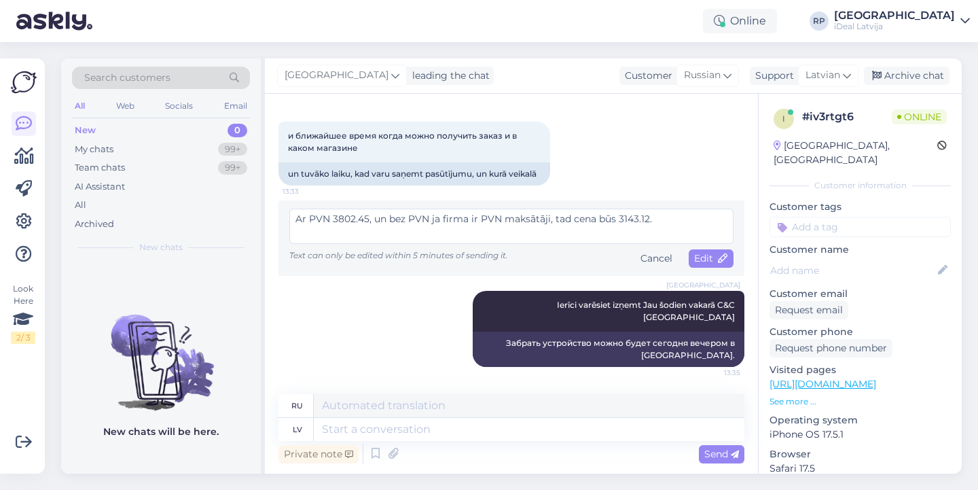
click at [548, 232] on textarea "Ar PVN 3802.45, un bez PVN ja firma ir PVN maksātāji, tad cena būs 3143.12." at bounding box center [511, 226] width 444 height 35
type textarea "Ar PVN 3802.45, un bez PVN ja firma ir PVN maksātājs, tad cena būs 3143.12."
click at [709, 264] on span "Edit" at bounding box center [711, 258] width 34 height 12
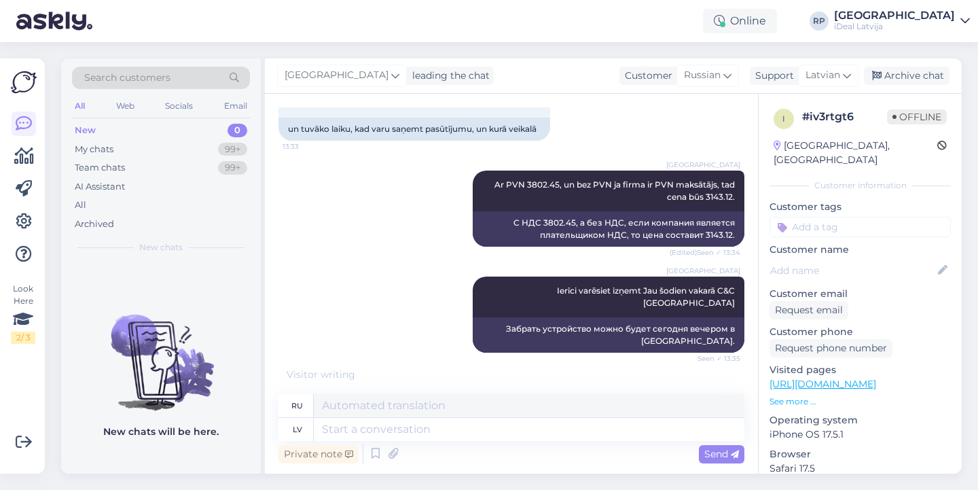
scroll to position [594, 0]
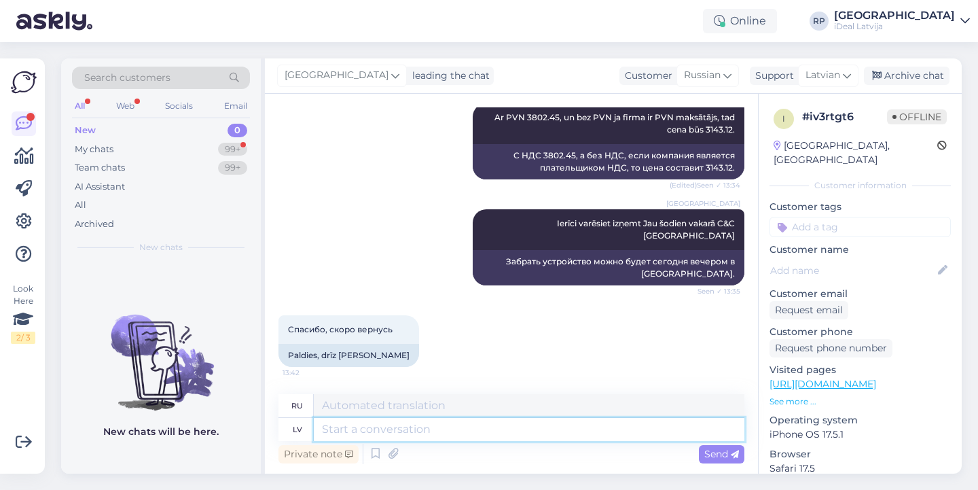
click at [410, 432] on textarea at bounding box center [529, 429] width 431 height 23
type textarea "Gaid'"
type textarea "Ждать"
type textarea "Gaidīšu"
type textarea "Я подожду1"
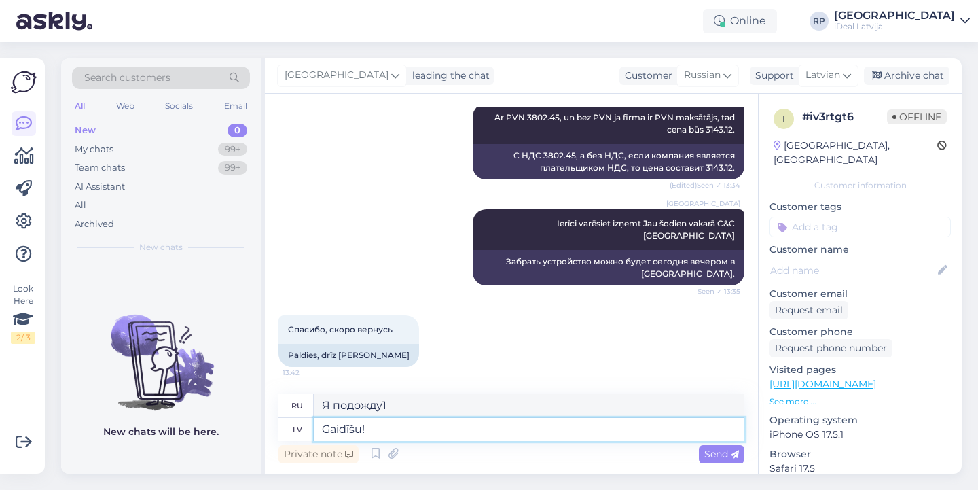
type textarea "Gaidīšu!"
type textarea "Я буду ждать!"
type textarea "Gaidīšu! :)"
type textarea "Я буду ждать! :)"
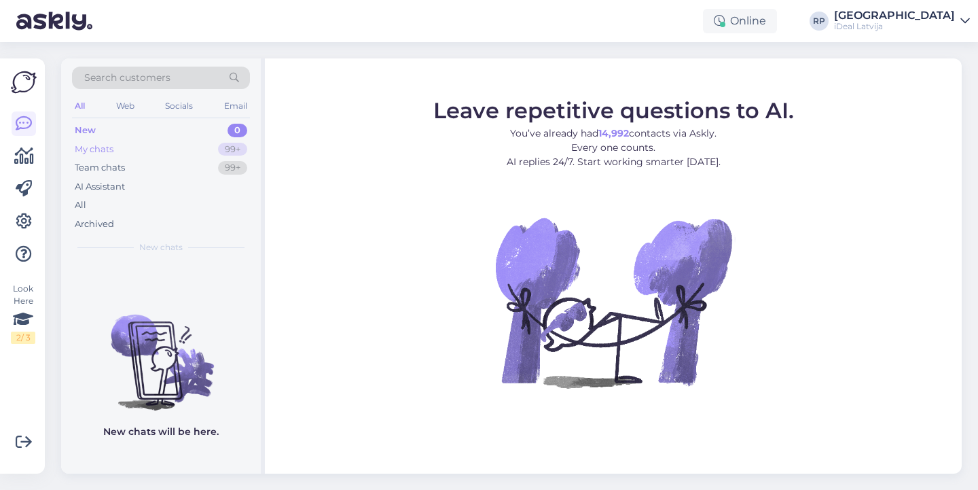
click at [199, 154] on div "My chats 99+" at bounding box center [161, 149] width 178 height 19
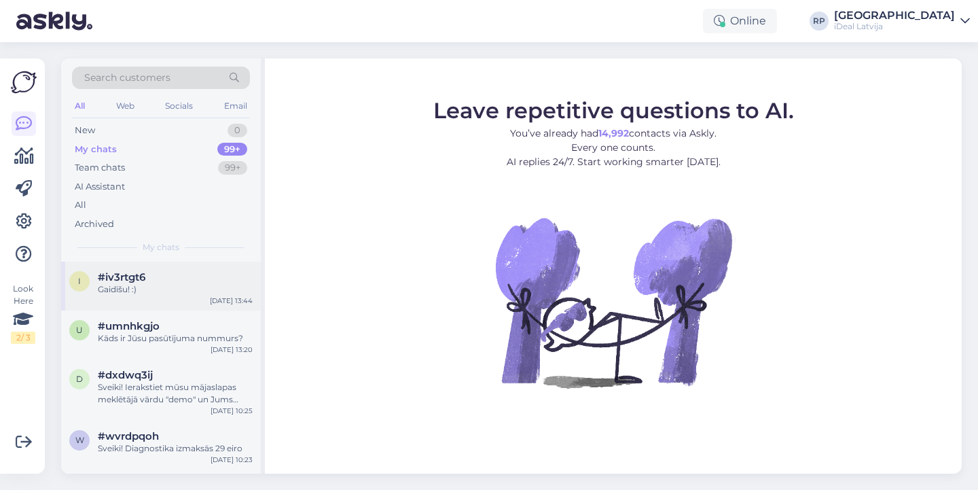
click at [180, 287] on div "Gaidīšu! :)" at bounding box center [175, 289] width 155 height 12
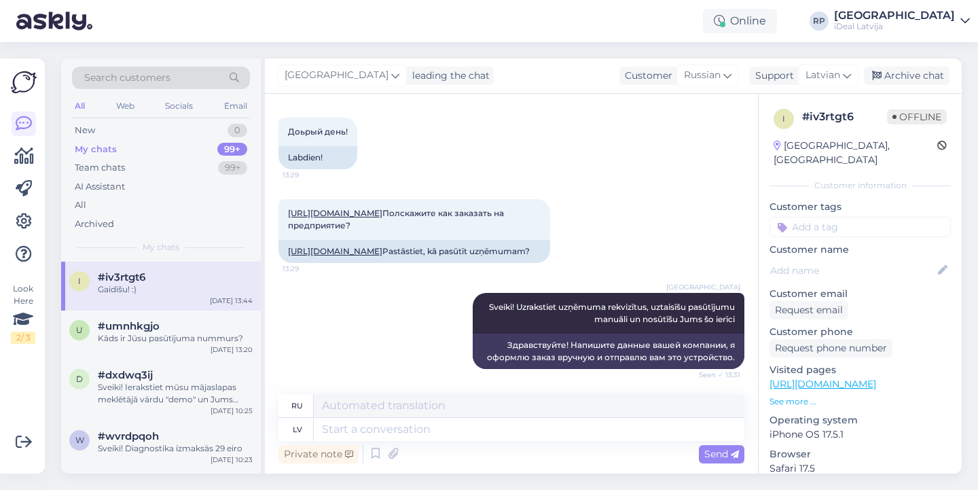
scroll to position [63, 0]
click at [383, 255] on link "[URL][DOMAIN_NAME]" at bounding box center [335, 250] width 94 height 10
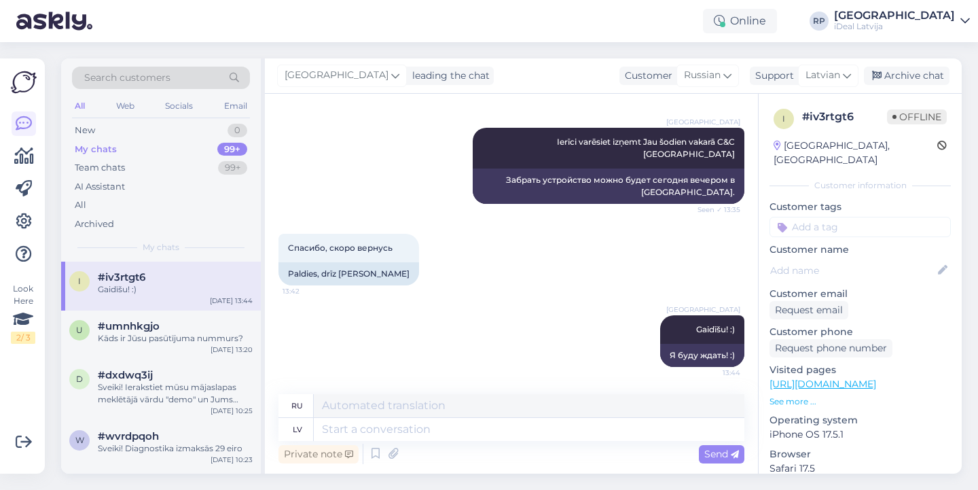
scroll to position [675, 0]
click at [561, 298] on div "Спасибо, скоро вернусь 13:42 Paldies, drīz atgriezīšos" at bounding box center [512, 260] width 466 height 82
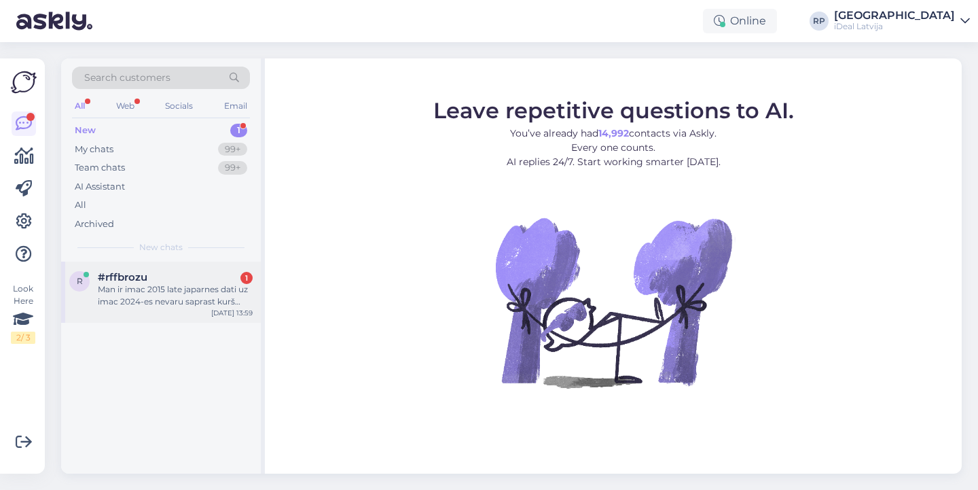
click at [190, 320] on div "r #rffbrozu 1 Man ir imac 2015 late japarnes dati uz imac 2024-es nevaru sapras…" at bounding box center [161, 292] width 200 height 61
